Goal: Information Seeking & Learning: Learn about a topic

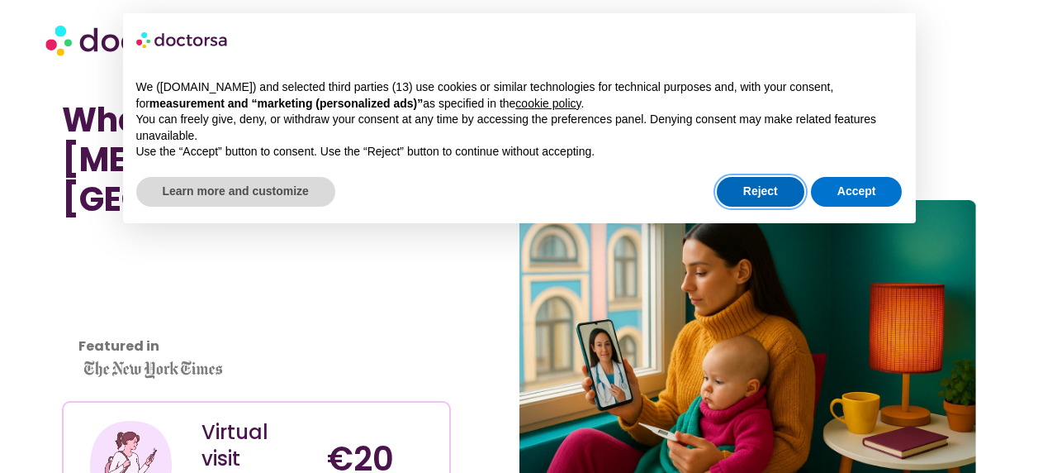
click at [757, 183] on button "Reject" at bounding box center [761, 192] width 88 height 30
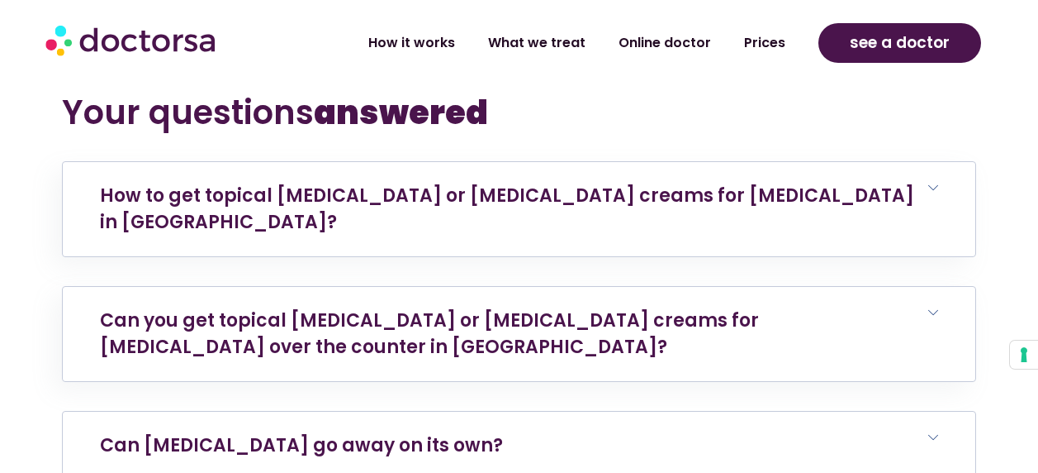
scroll to position [6087, 0]
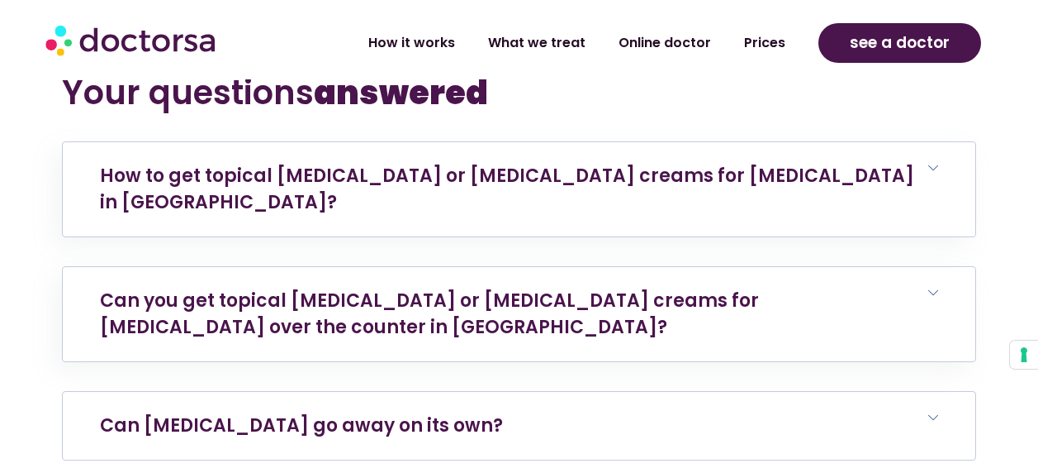
click at [259, 412] on link "Can rosacea go away on its own?" at bounding box center [301, 425] width 403 height 26
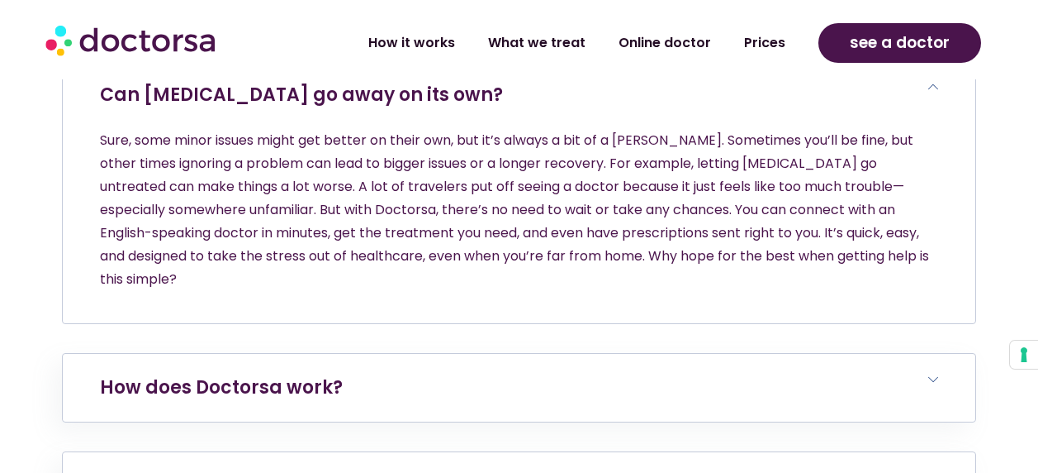
scroll to position [6500, 0]
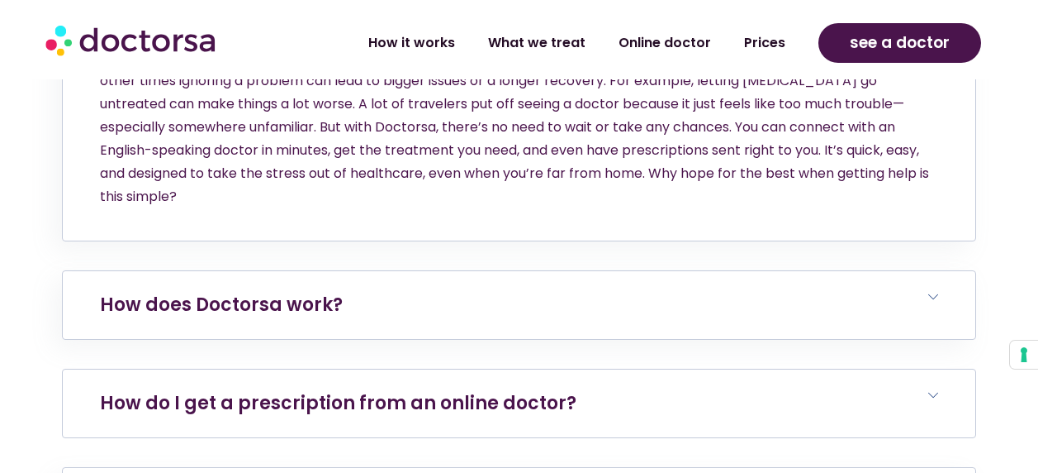
click at [292, 390] on link "How do I get a prescription from an online doctor?" at bounding box center [338, 403] width 477 height 26
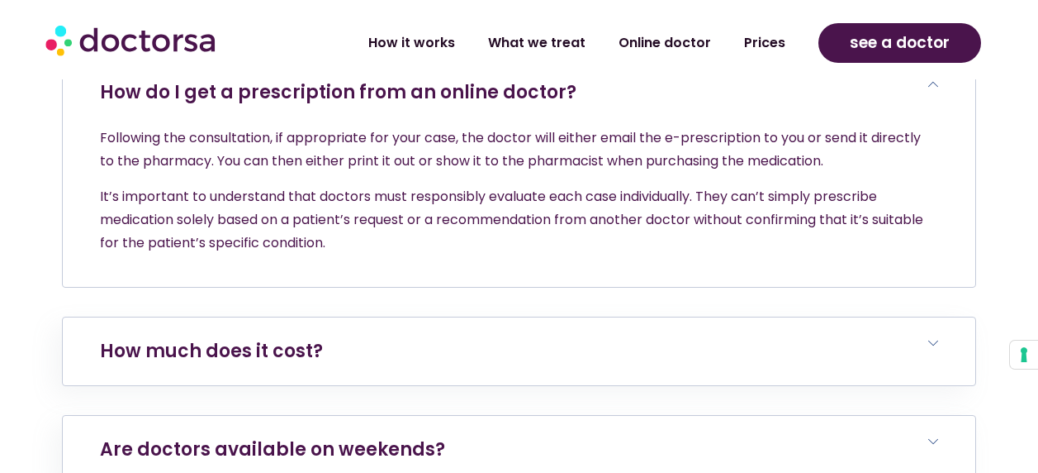
scroll to position [6831, 0]
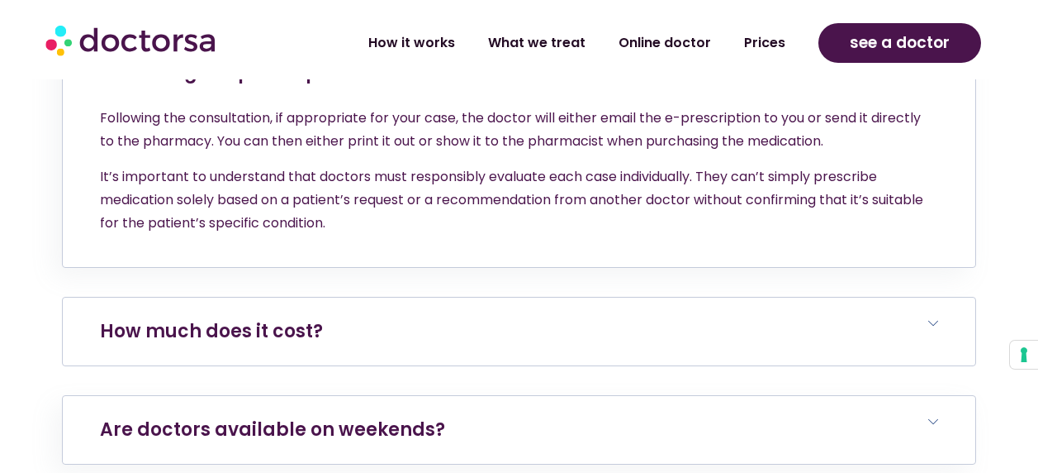
click at [297, 318] on link "How much does it cost?" at bounding box center [211, 331] width 223 height 26
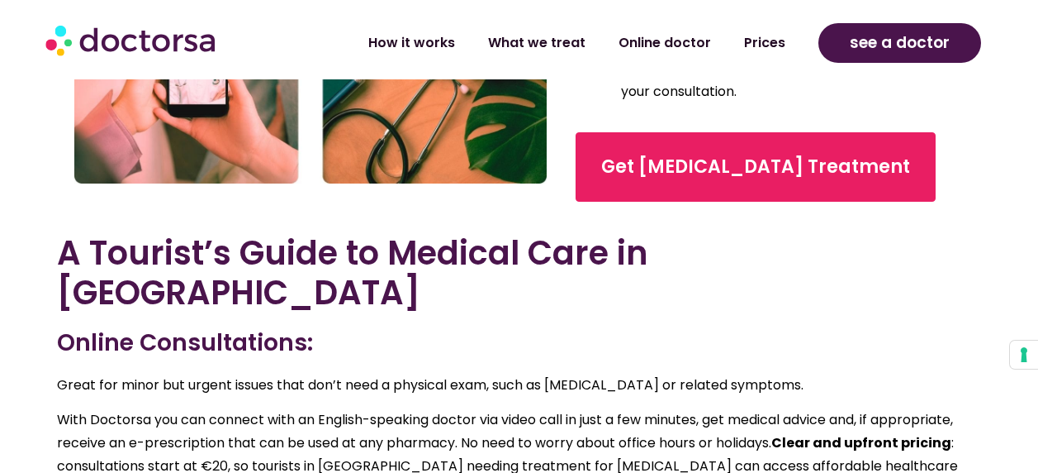
scroll to position [2974, 0]
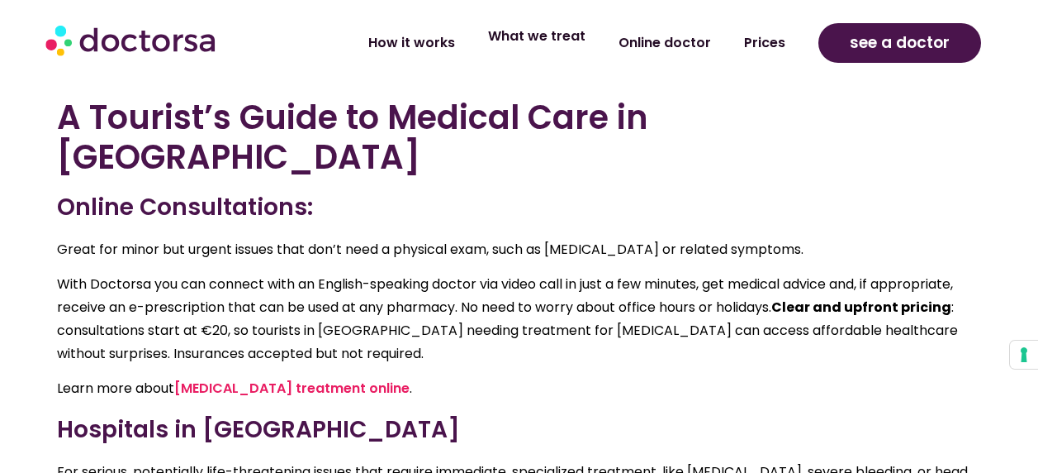
click at [543, 39] on link "What we treat" at bounding box center [537, 36] width 131 height 38
drag, startPoint x: 611, startPoint y: 237, endPoint x: 503, endPoint y: 328, distance: 141.3
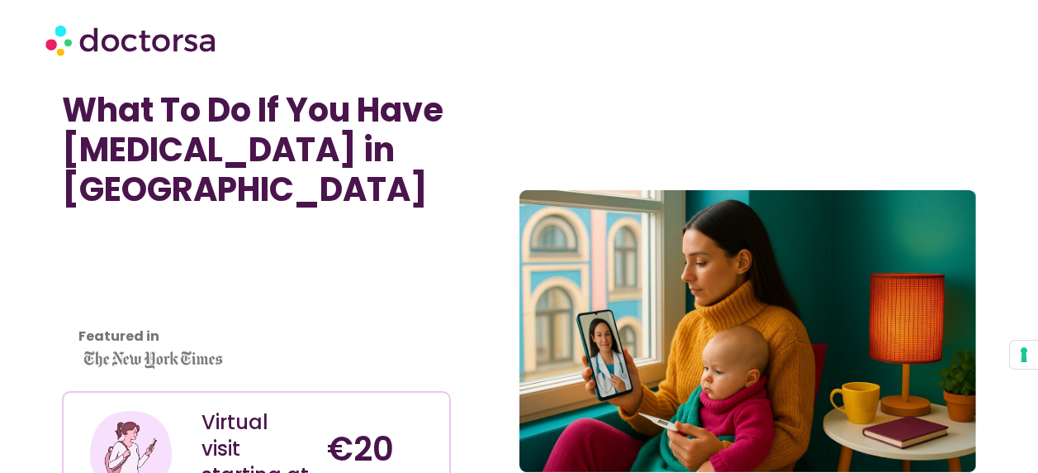
scroll to position [0, 0]
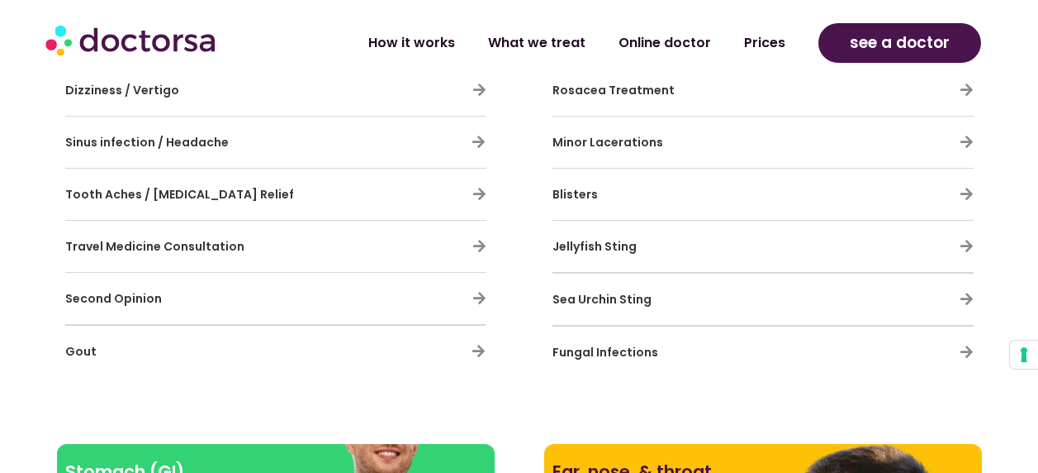
scroll to position [1404, 0]
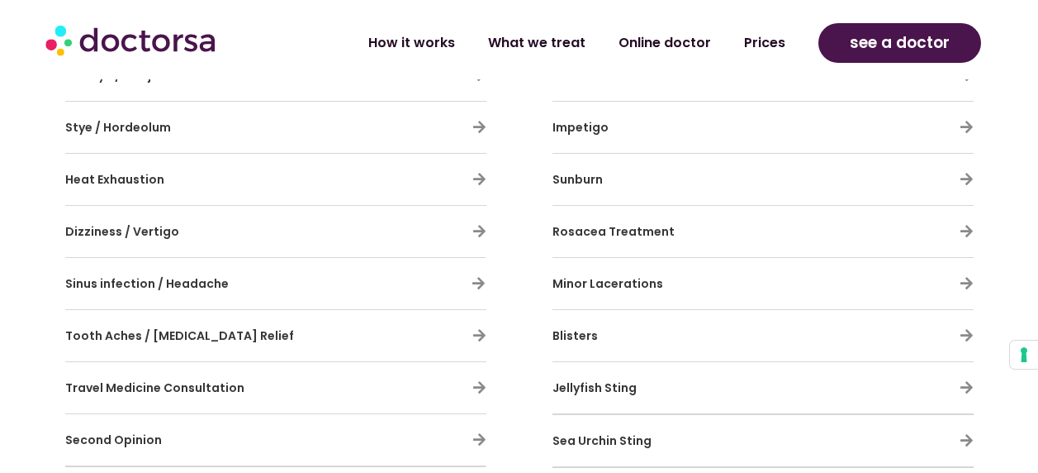
click at [639, 235] on span "Rosacea Treatment" at bounding box center [614, 231] width 122 height 17
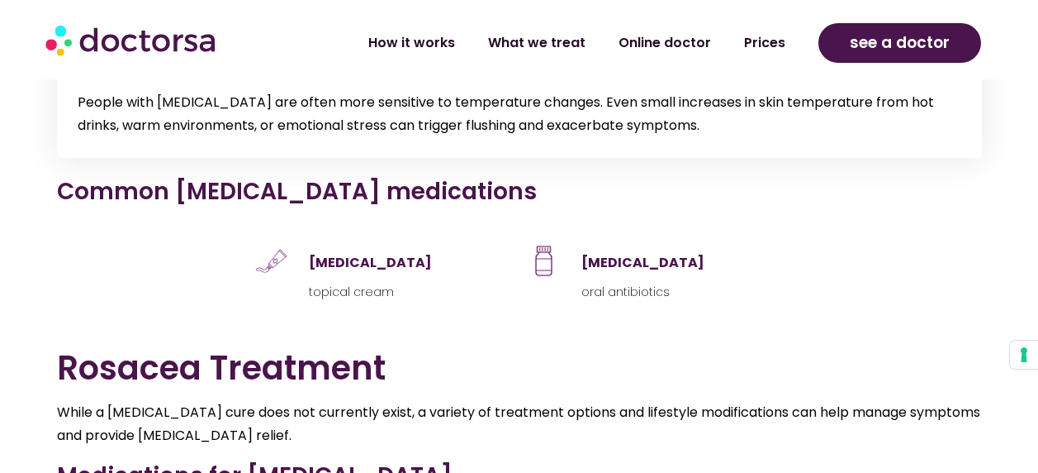
scroll to position [2065, 0]
